Goal: Communication & Community: Answer question/provide support

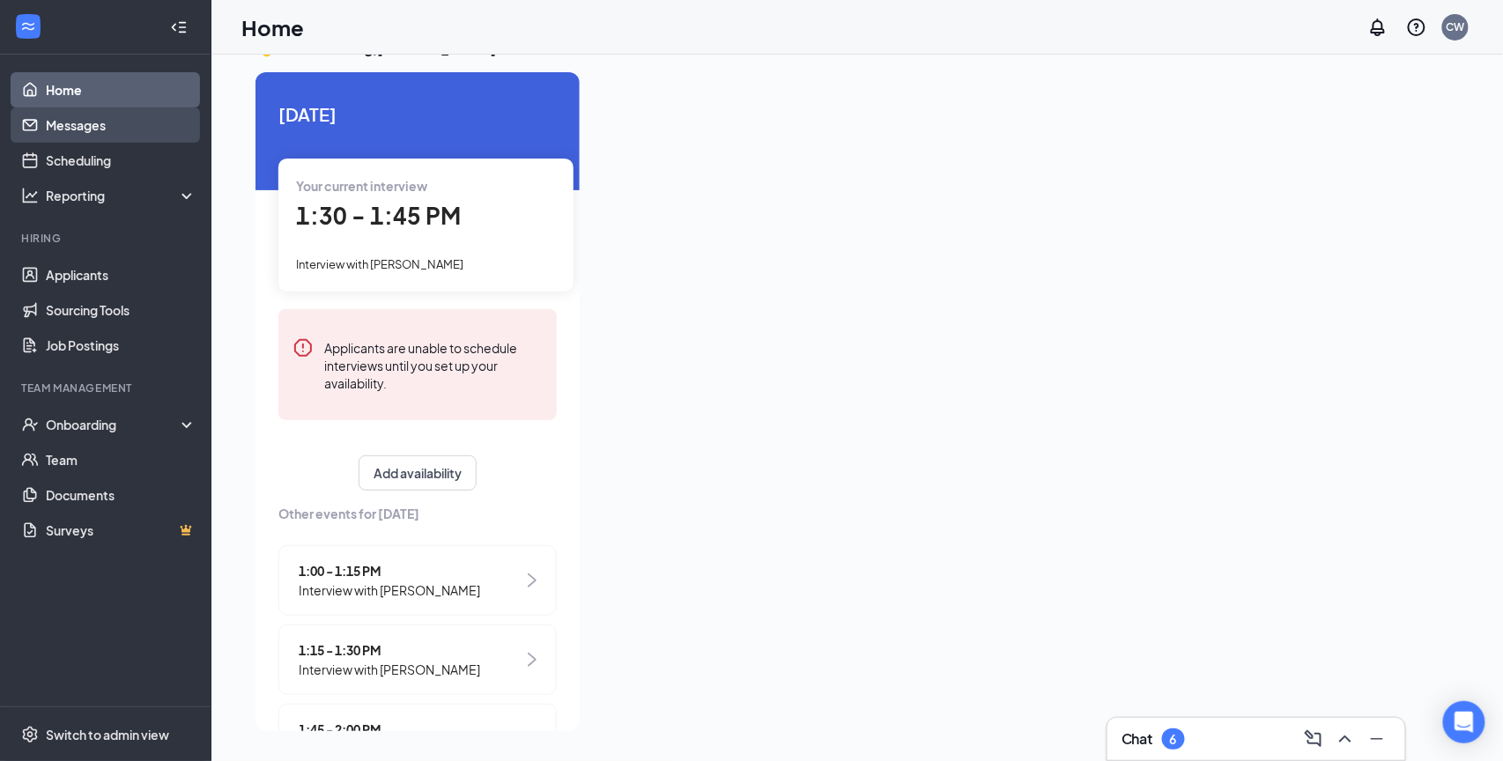
click at [114, 124] on link "Messages" at bounding box center [121, 124] width 151 height 35
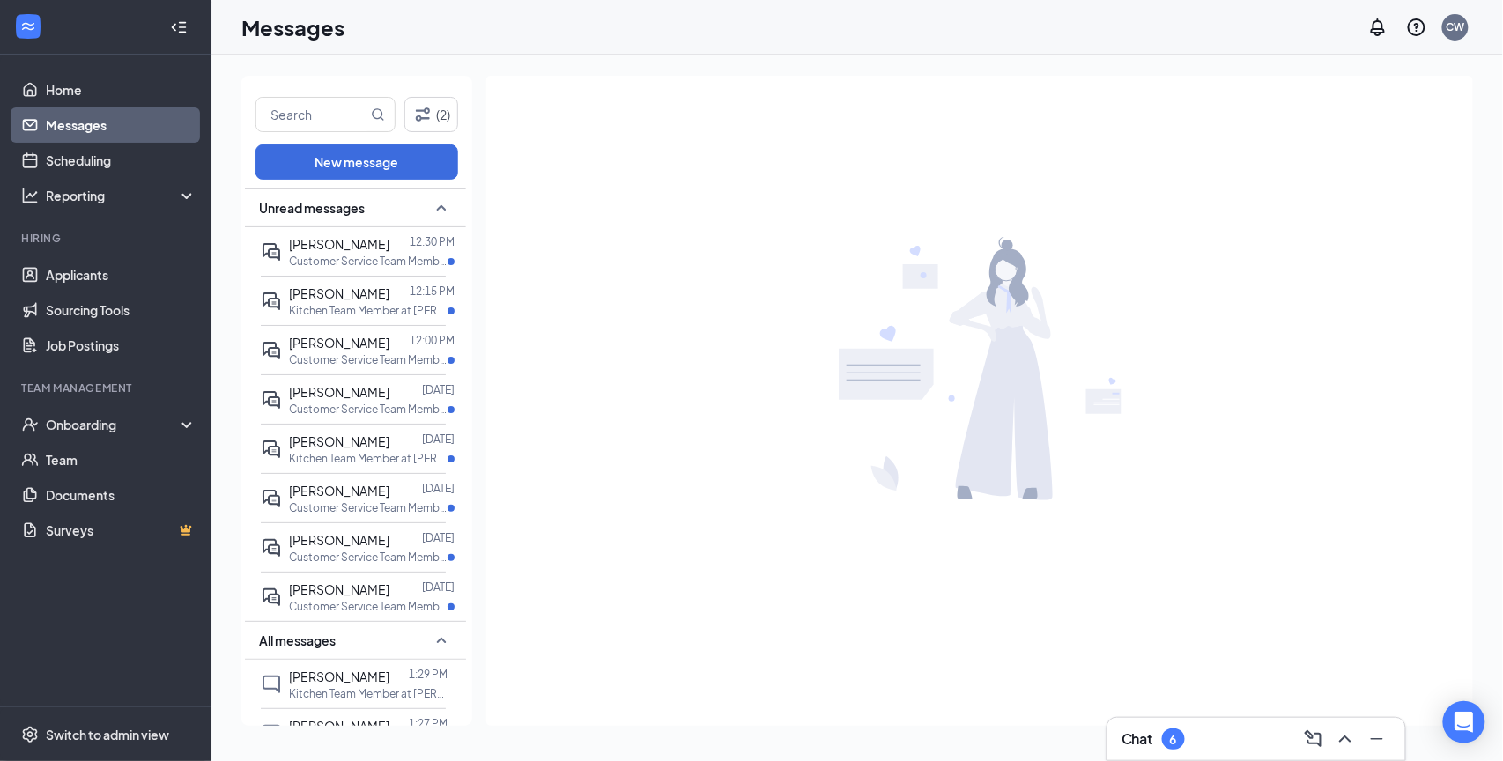
drag, startPoint x: 480, startPoint y: 277, endPoint x: 606, endPoint y: 290, distance: 126.6
click at [606, 290] on div "(2) New message Unread messages [PERSON_NAME] 12:30 PM Customer Service Team Me…" at bounding box center [856, 408] width 1231 height 664
click at [392, 254] on p "Customer Service Team Member at [PERSON_NAME] FSU" at bounding box center [368, 261] width 159 height 15
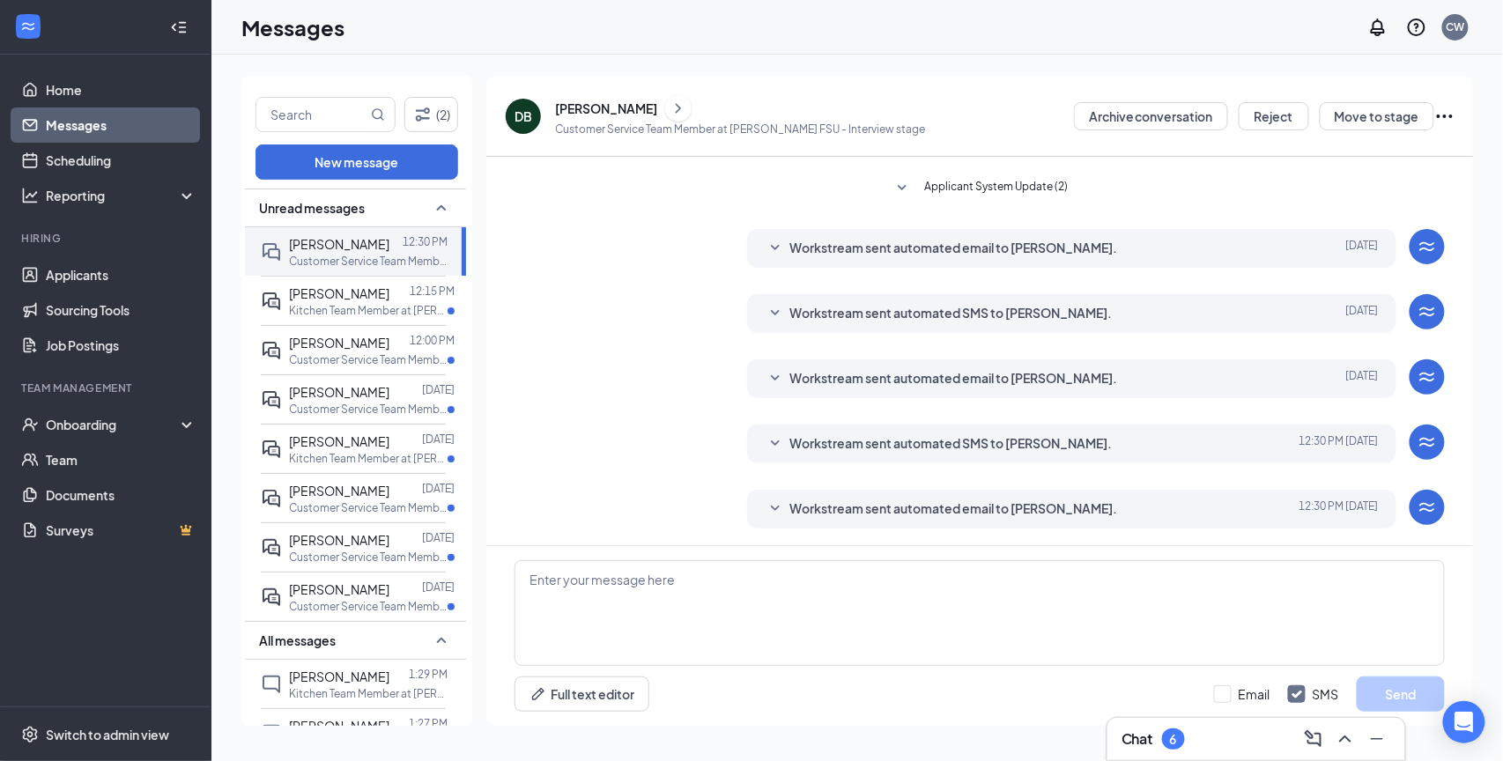
scroll to position [361, 0]
click at [111, 109] on link "Messages" at bounding box center [121, 124] width 151 height 35
click at [114, 92] on link "Home" at bounding box center [121, 89] width 151 height 35
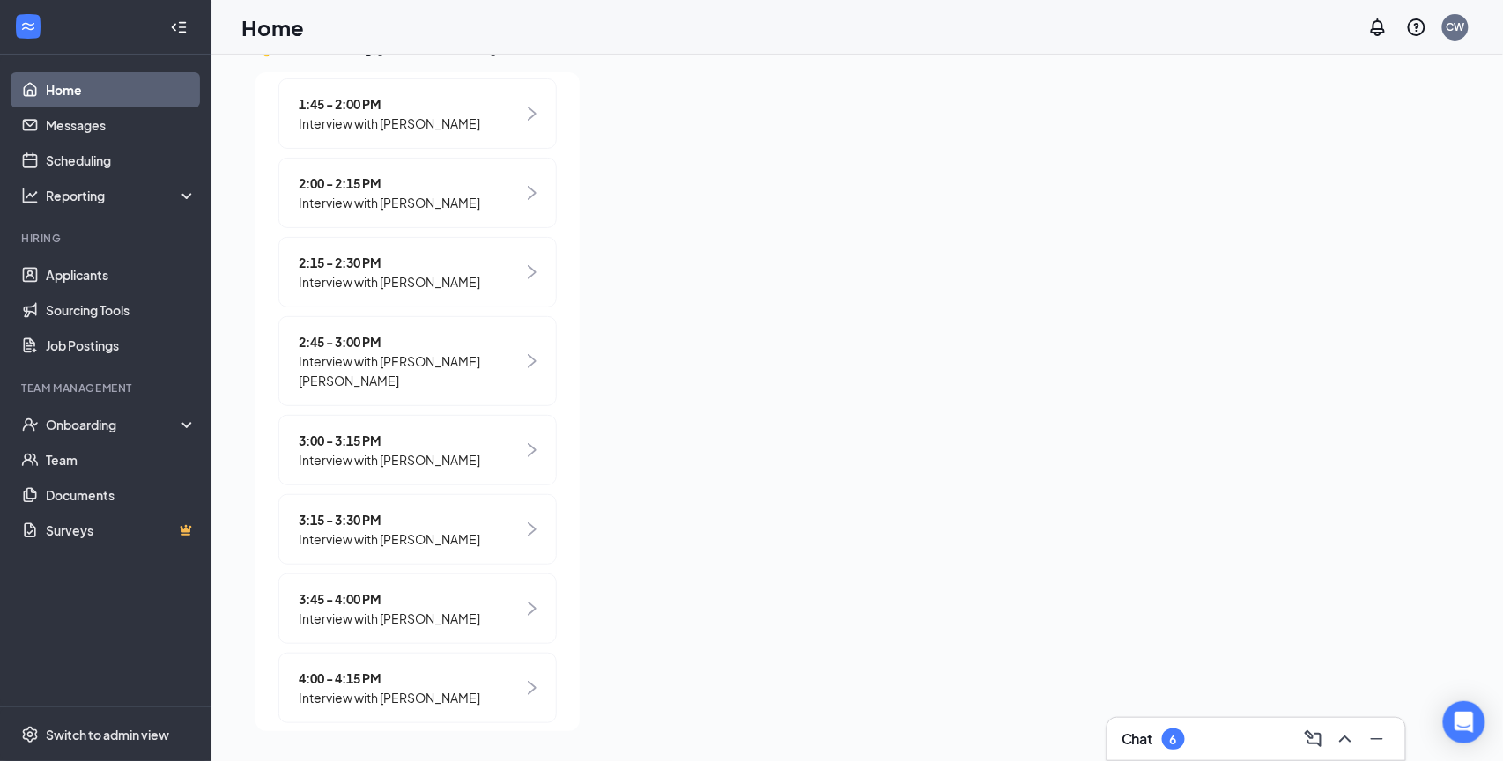
scroll to position [37, 0]
click at [142, 107] on link "Messages" at bounding box center [121, 124] width 151 height 35
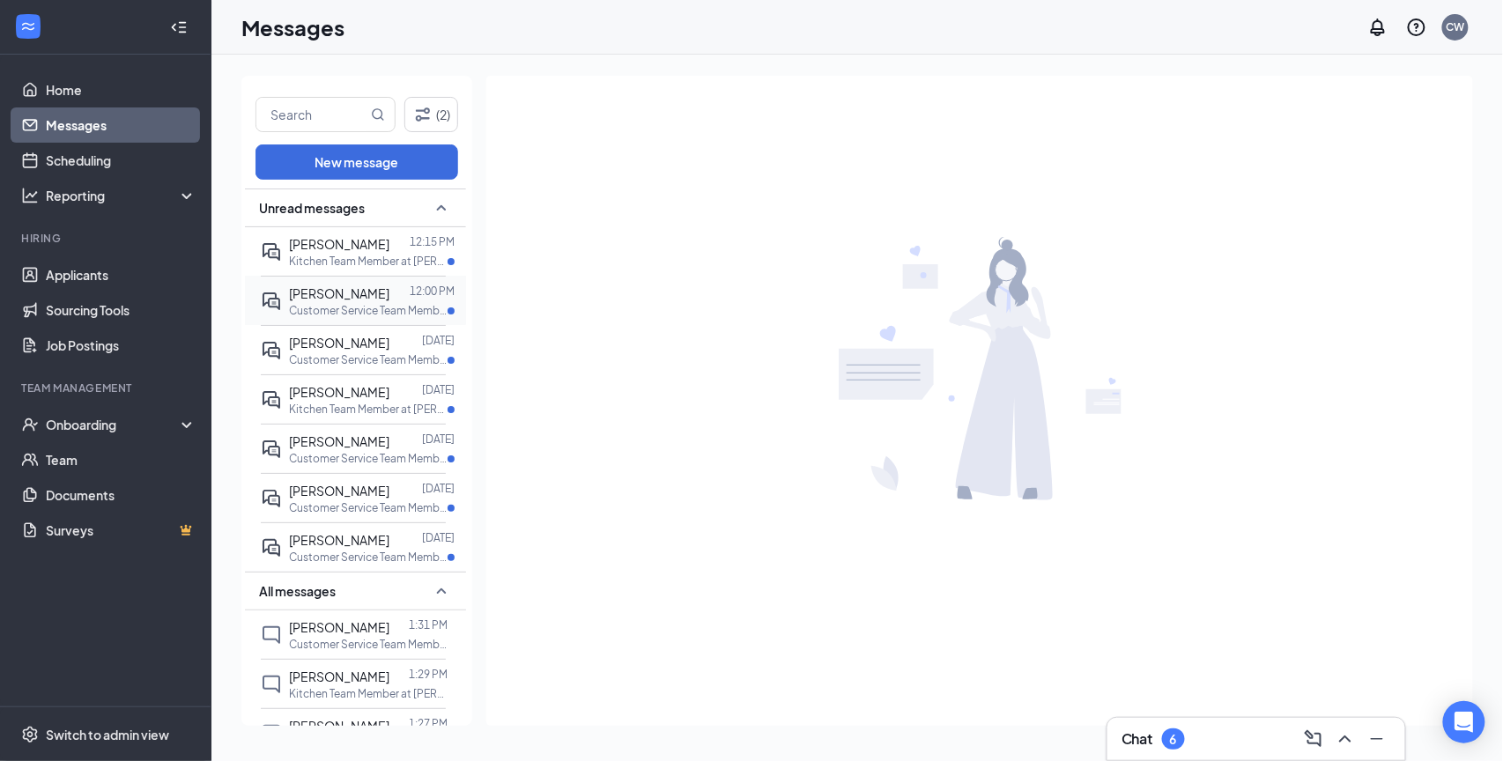
click at [389, 296] on div at bounding box center [399, 293] width 20 height 19
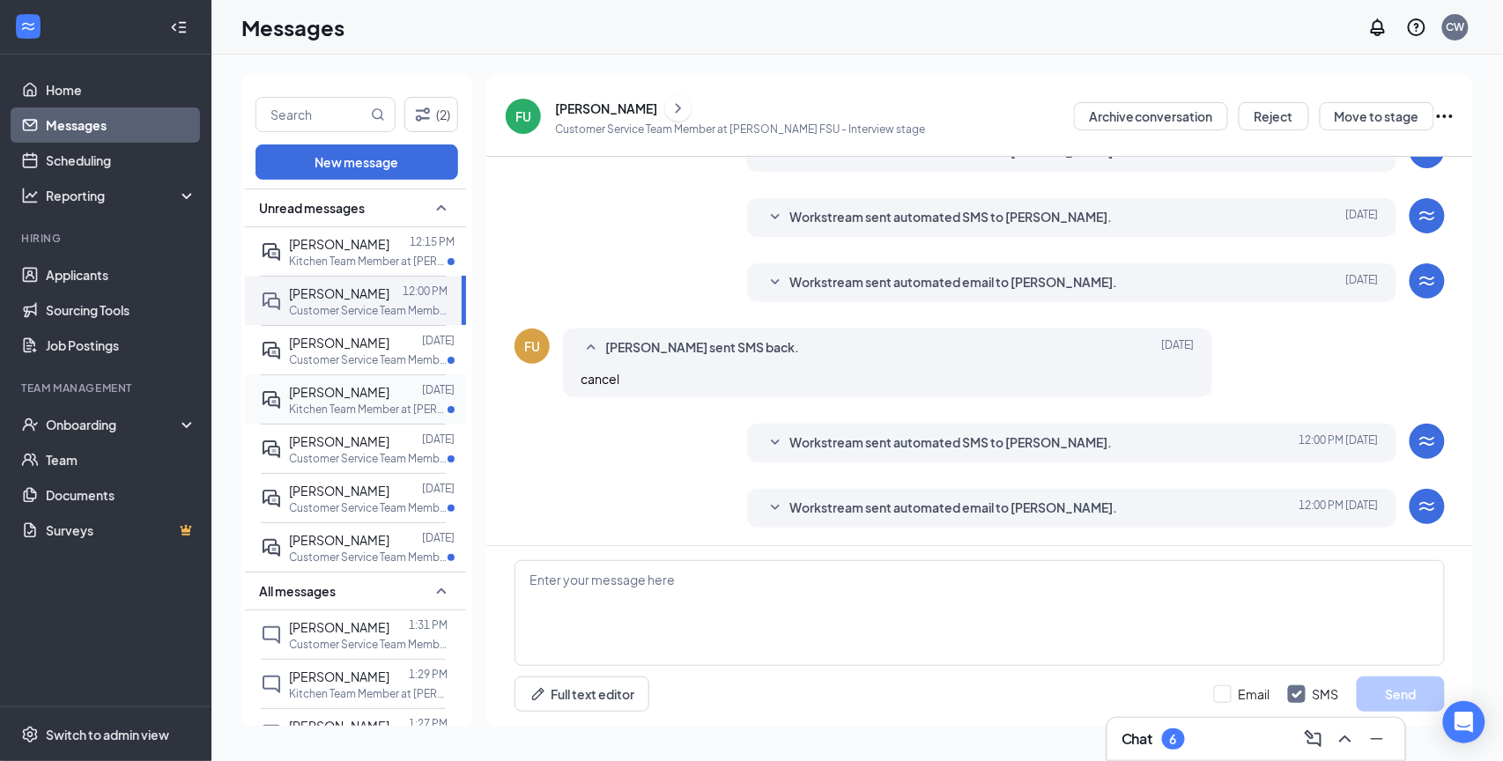
scroll to position [271, 0]
click at [351, 343] on span "[PERSON_NAME]" at bounding box center [339, 343] width 100 height 16
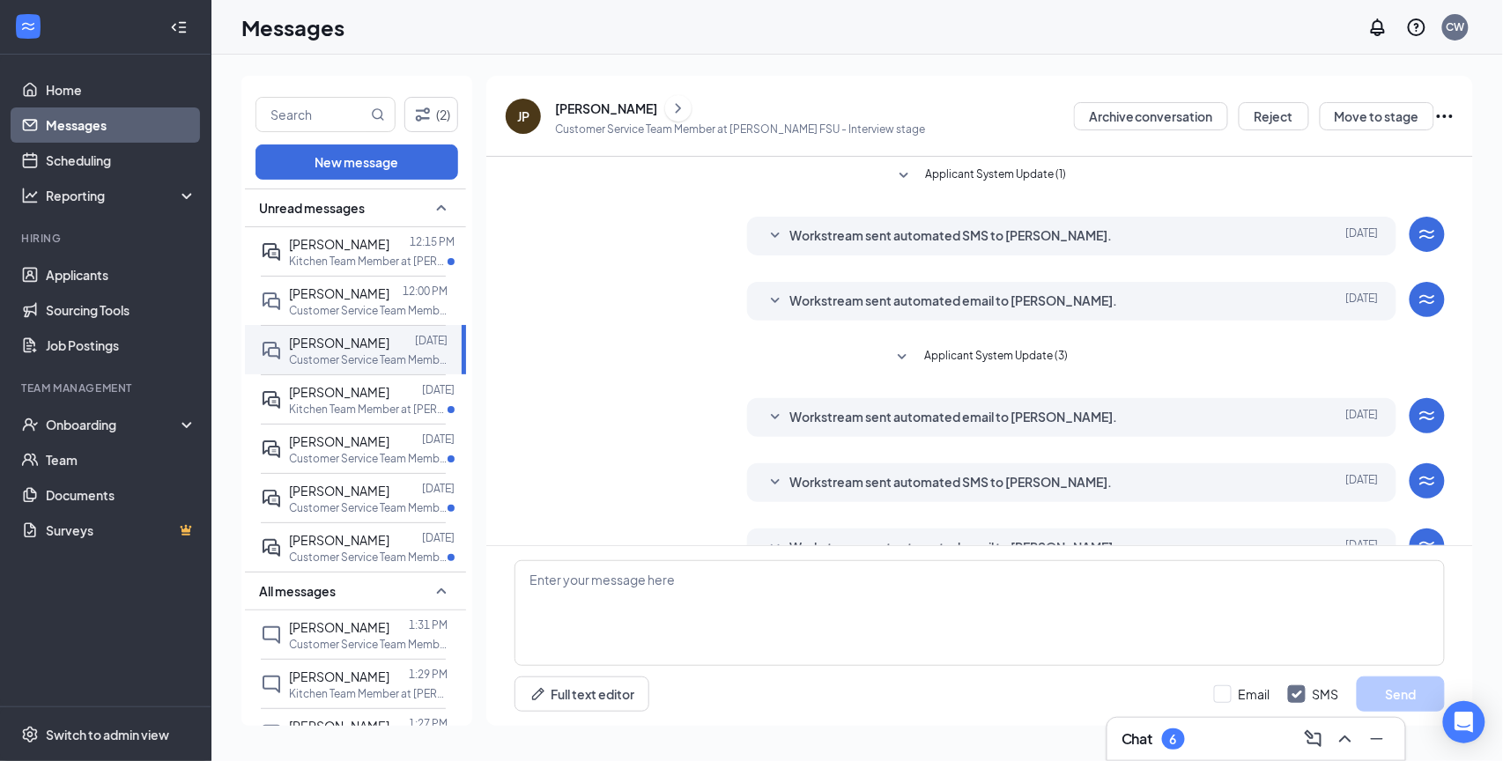
scroll to position [266, 0]
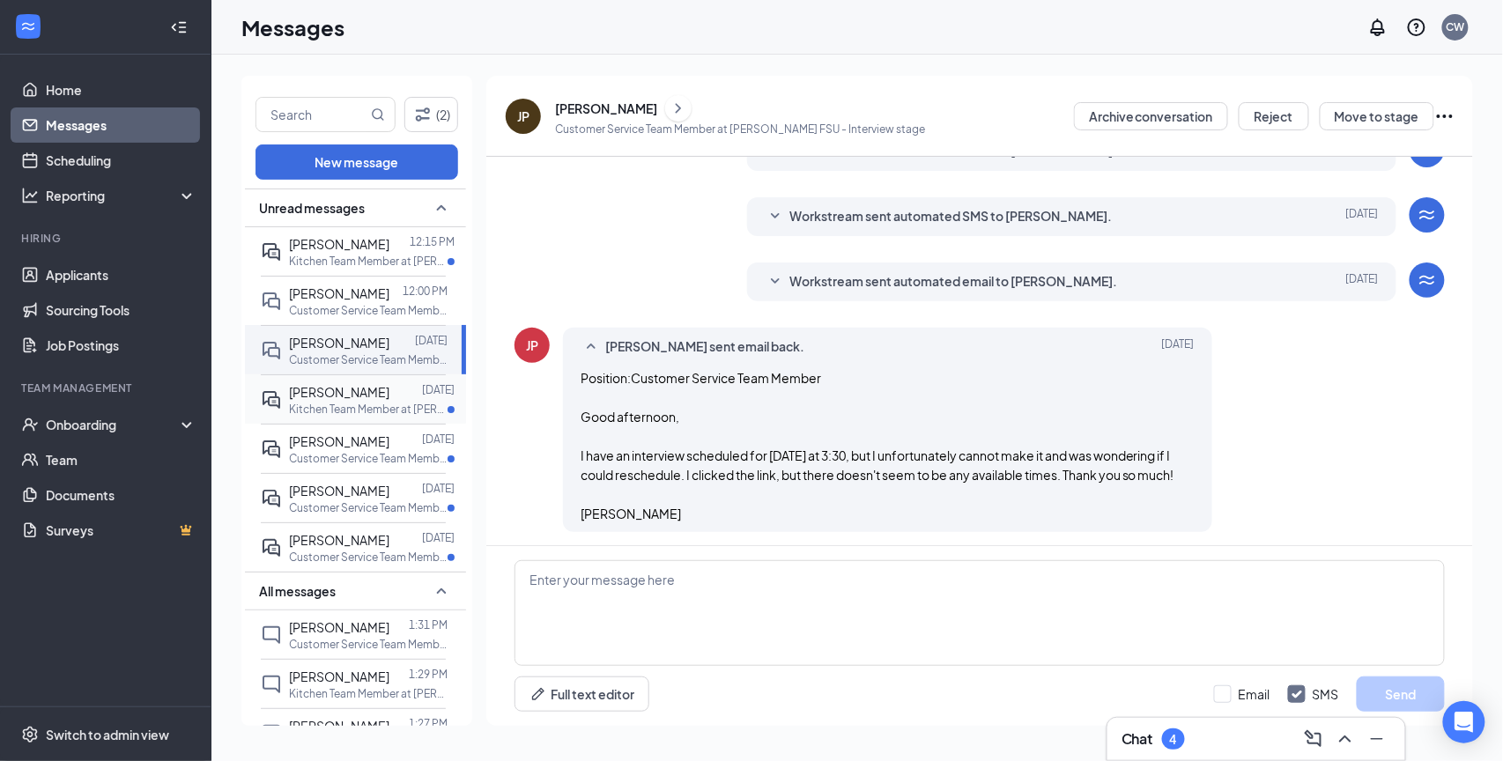
click at [395, 402] on p "Kitchen Team Member at [PERSON_NAME] FSU" at bounding box center [368, 409] width 159 height 15
